Goal: Information Seeking & Learning: Learn about a topic

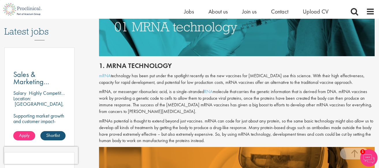
scroll to position [300, 0]
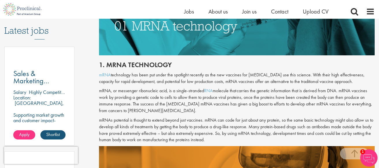
click at [256, 122] on p "mRNAs potential is thought to extend beyond just vaccines. mRNA can code for ju…" at bounding box center [237, 130] width 276 height 26
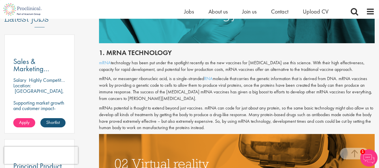
scroll to position [323, 0]
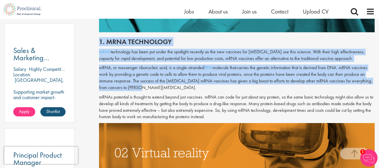
drag, startPoint x: 99, startPoint y: 40, endPoint x: 209, endPoint y: 87, distance: 119.7
click at [209, 87] on div "1. mRNA technology mRNA technology has been put under the spotlight recently as…" at bounding box center [237, 77] width 284 height 91
copy div "1. mRNA technology mRNA technology has been put under the spotlight recently as…"
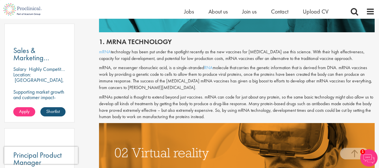
click at [368, 117] on p "mRNAs potential is thought to extend beyond just vaccines. mRNA can code for ju…" at bounding box center [237, 107] width 276 height 26
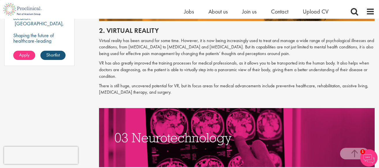
scroll to position [485, 0]
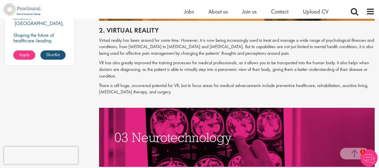
click at [173, 59] on div "2. Virtual reality Virtual reality has been around for some time. However, it i…" at bounding box center [237, 64] width 284 height 87
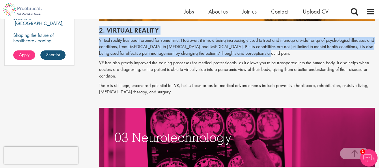
drag, startPoint x: 99, startPoint y: 28, endPoint x: 287, endPoint y: 53, distance: 190.1
click at [287, 53] on div "2. Virtual reality Virtual reality has been around for some time. However, it i…" at bounding box center [237, 64] width 284 height 87
copy div "2. Virtual reality Virtual reality has been around for some time. However, it i…"
click at [244, 80] on div "2. Virtual reality Virtual reality has been around for some time. However, it i…" at bounding box center [237, 64] width 284 height 87
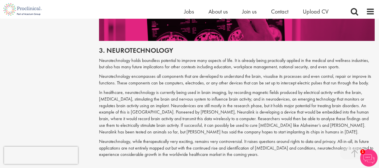
scroll to position [612, 0]
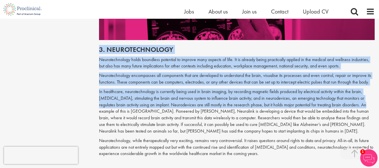
drag, startPoint x: 100, startPoint y: 47, endPoint x: 362, endPoint y: 104, distance: 267.9
click at [362, 104] on div "3. Neurotechnology Neurotechnology holds boundless potential to improve many as…" at bounding box center [237, 105] width 284 height 130
copy div "3. Neurotechnology Neurotechnology holds boundless potential to improve many as…"
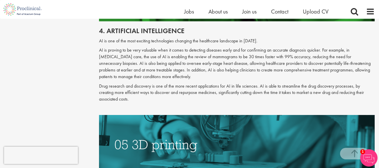
scroll to position [820, 0]
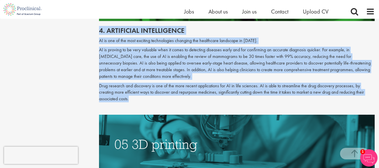
drag, startPoint x: 98, startPoint y: 30, endPoint x: 199, endPoint y: 100, distance: 123.1
copy div "4. Artificial intelligence AI is one of the most exciting technologies changing…"
